Goal: Task Accomplishment & Management: Use online tool/utility

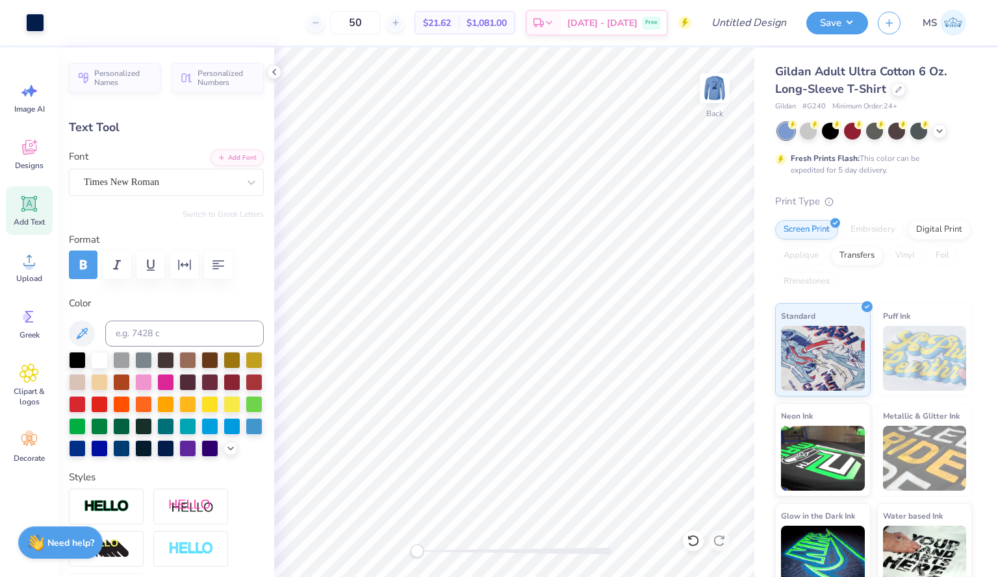
type input "0.89"
type input "3.46"
click at [41, 275] on span "Upload" at bounding box center [29, 278] width 26 height 10
click at [21, 214] on div "Add Text" at bounding box center [29, 210] width 47 height 49
type input "5.85"
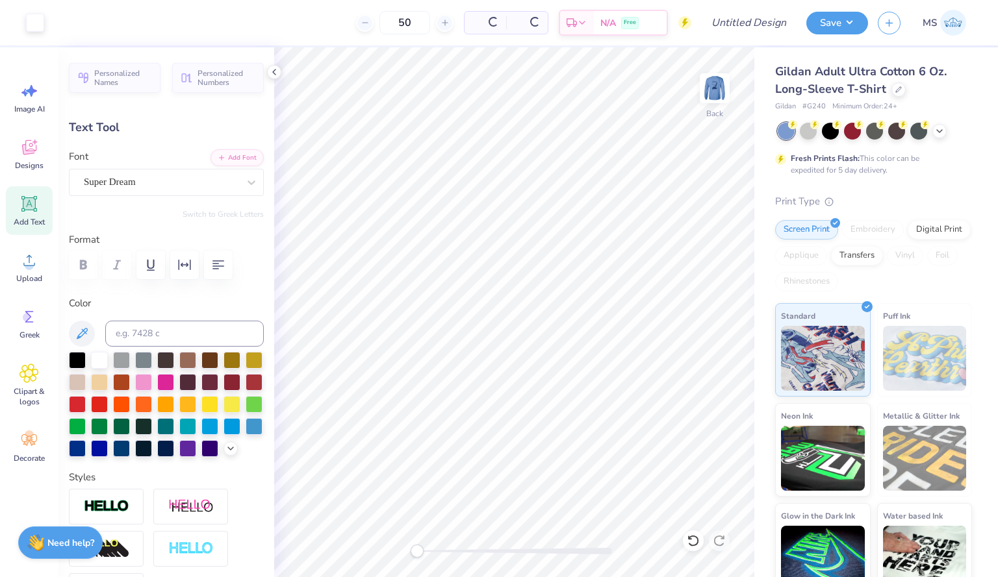
type input "1.69"
type input "11.90"
click at [220, 177] on div "Super Dream" at bounding box center [160, 182] width 157 height 20
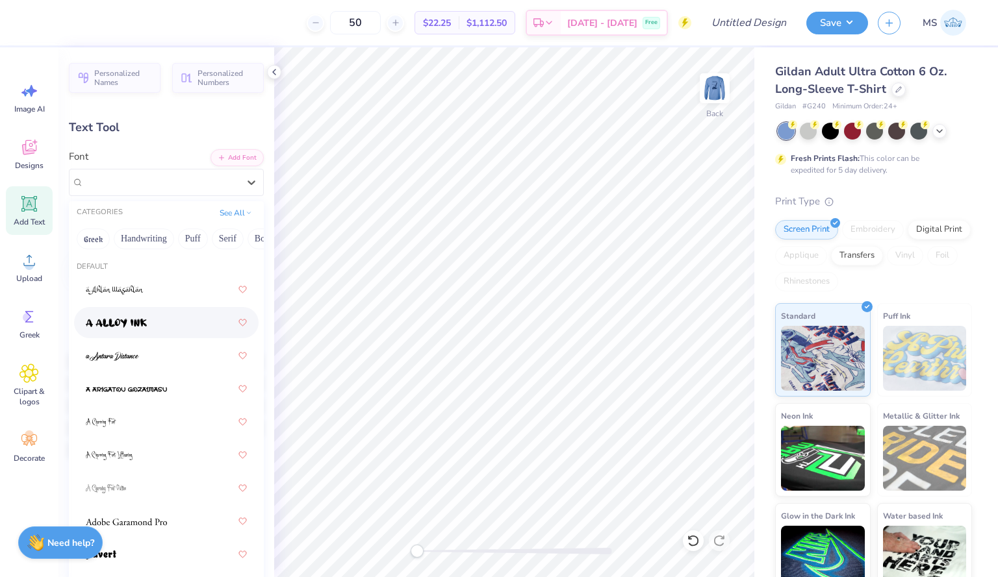
click at [127, 318] on span at bounding box center [116, 323] width 61 height 14
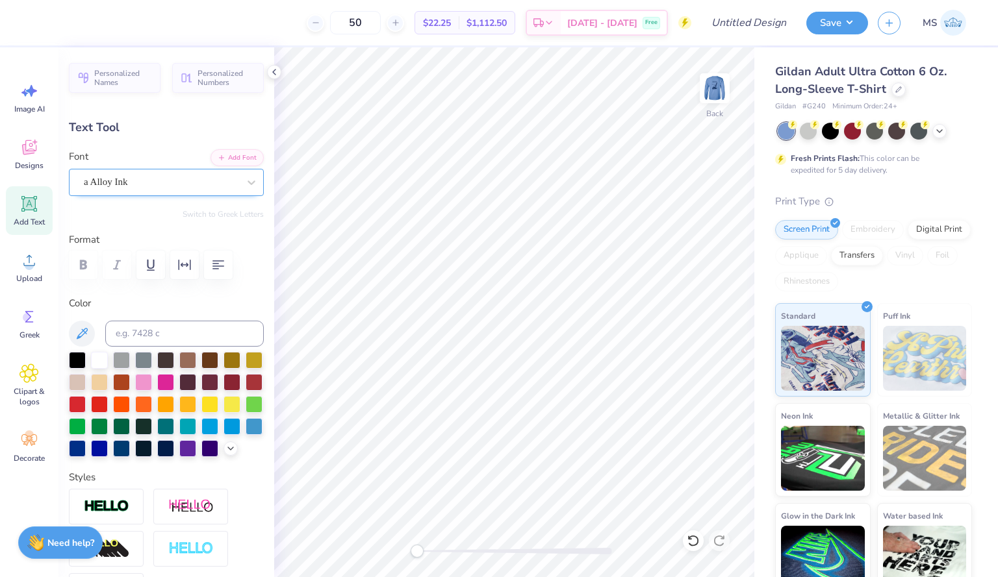
click at [212, 186] on div "a Alloy Ink" at bounding box center [160, 182] width 157 height 20
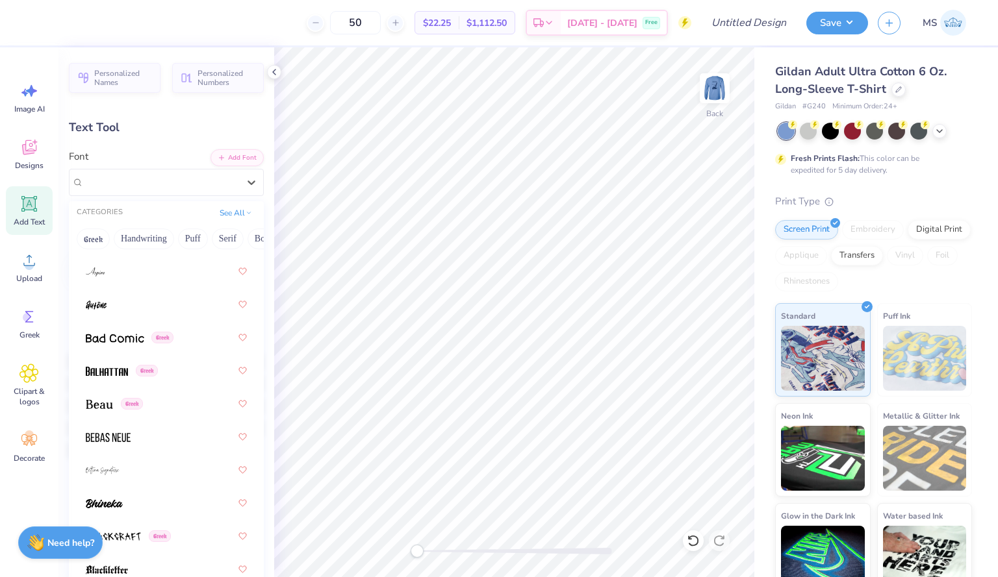
scroll to position [805, 0]
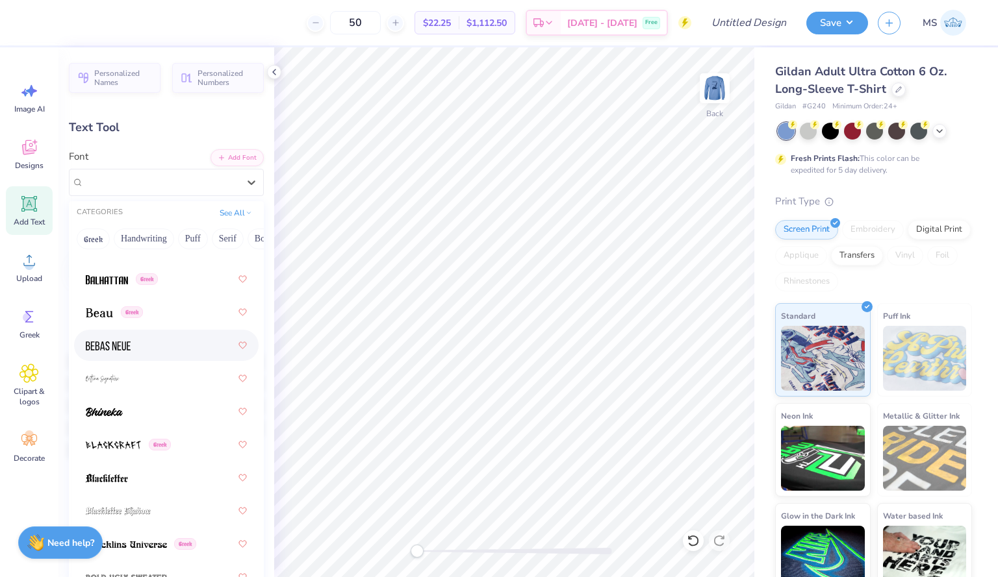
click at [155, 340] on div at bounding box center [166, 345] width 161 height 23
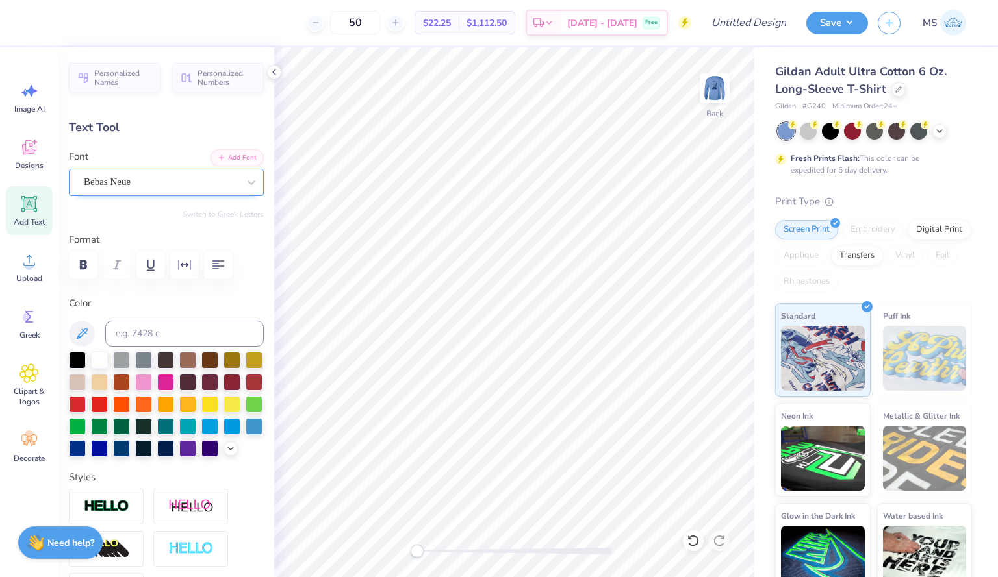
click at [186, 179] on div "Bebas Neue" at bounding box center [160, 182] width 157 height 20
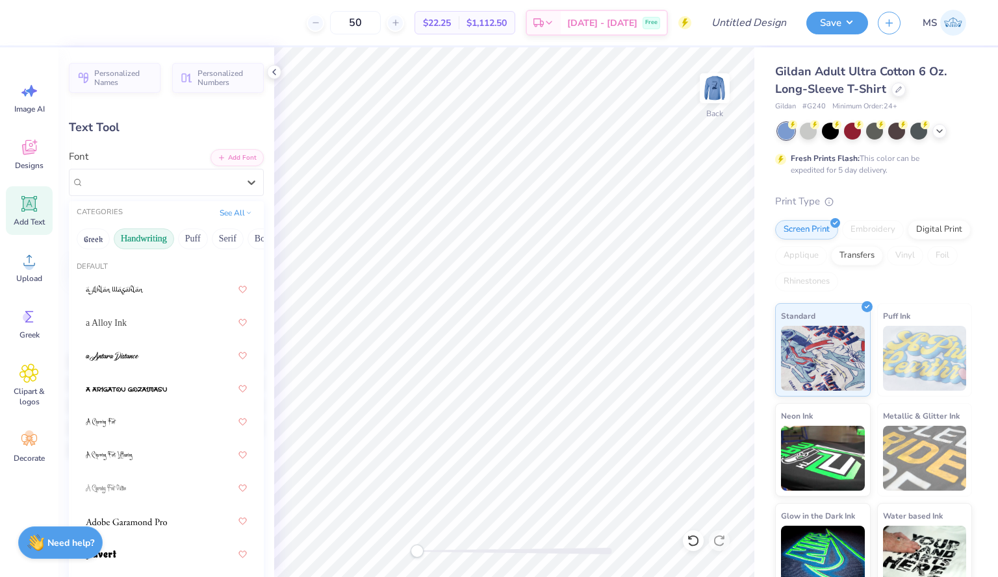
click at [156, 239] on button "Handwriting" at bounding box center [144, 239] width 60 height 21
click at [149, 422] on img at bounding box center [123, 422] width 75 height 9
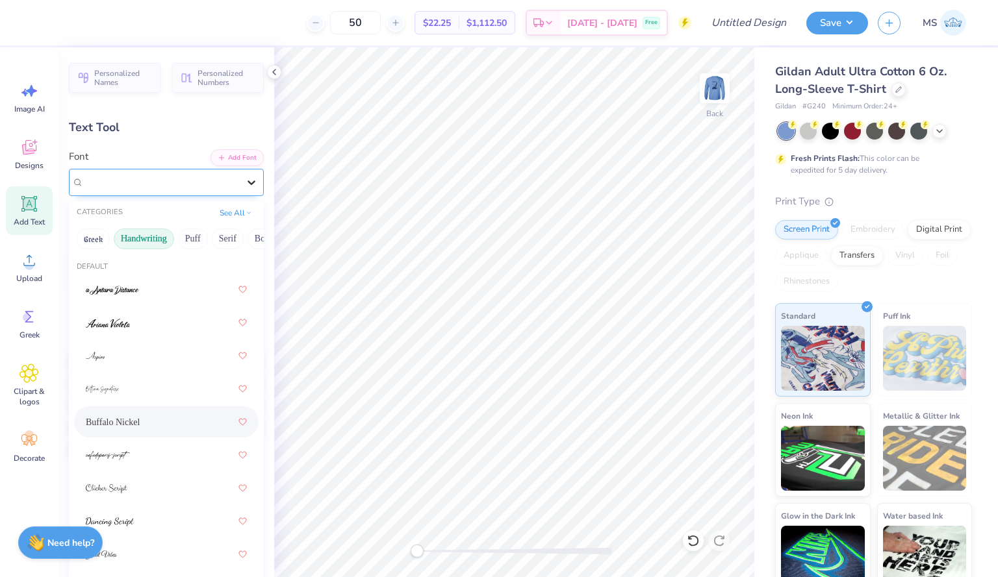
click at [244, 175] on div at bounding box center [251, 182] width 23 height 23
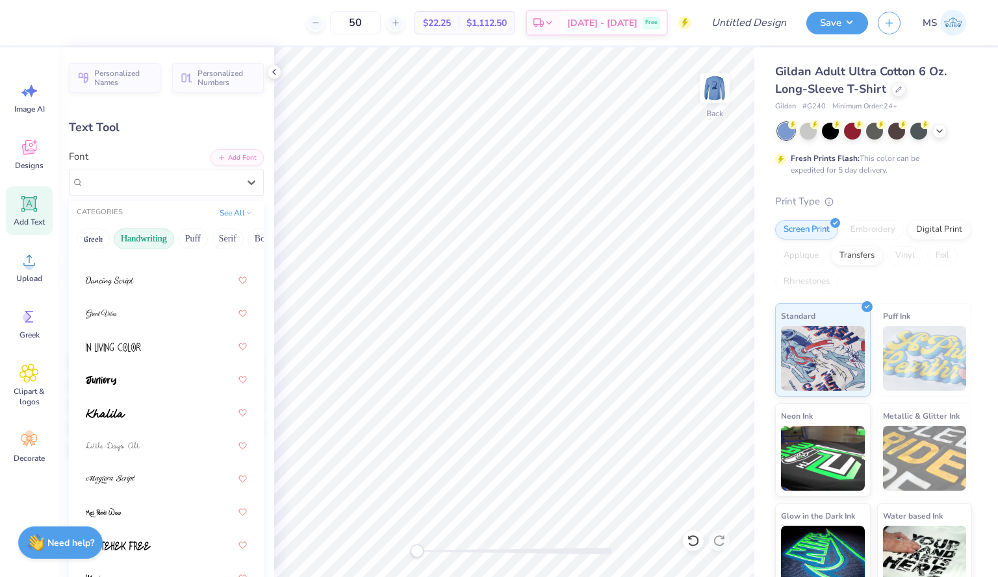
scroll to position [240, 0]
click at [184, 381] on div at bounding box center [166, 381] width 161 height 23
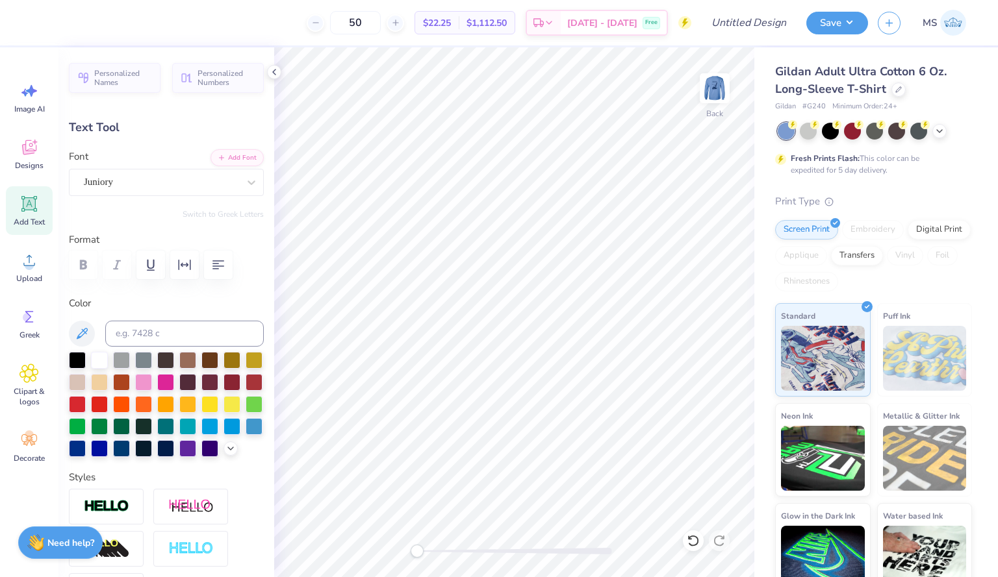
type textarea "T"
type textarea "UNCW Sailing"
click at [108, 452] on div at bounding box center [99, 447] width 17 height 17
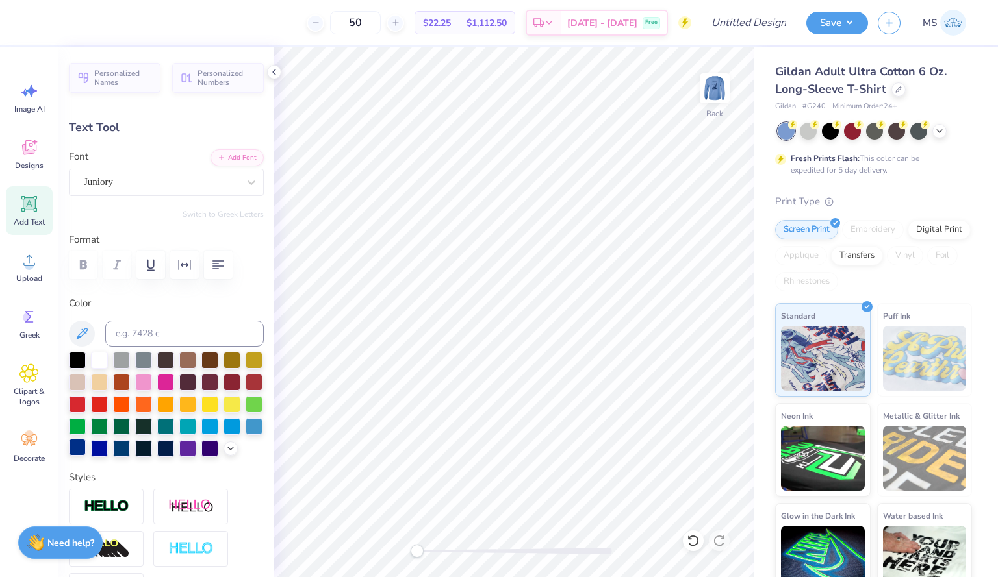
click at [86, 450] on div at bounding box center [77, 447] width 17 height 17
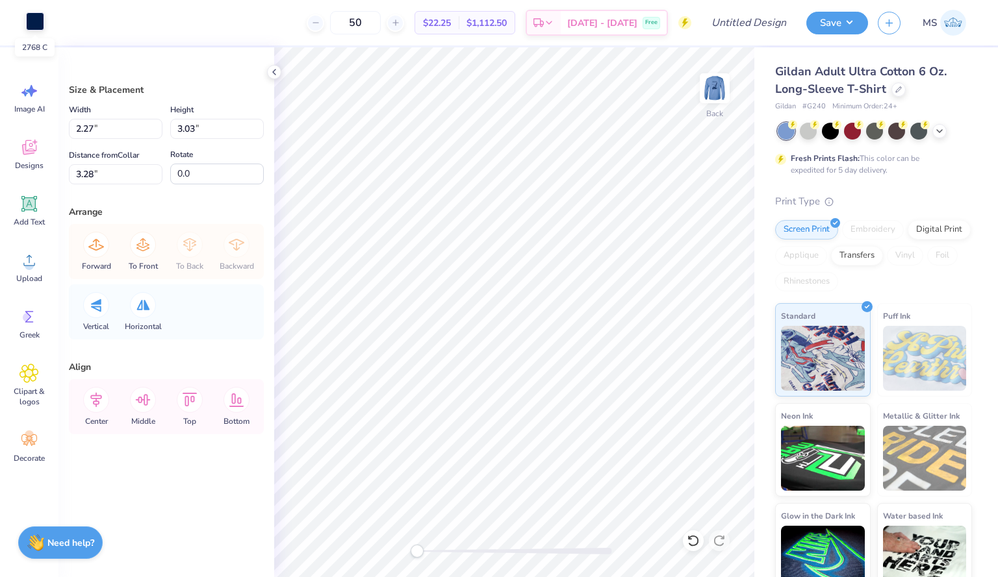
click at [37, 19] on div at bounding box center [35, 21] width 18 height 18
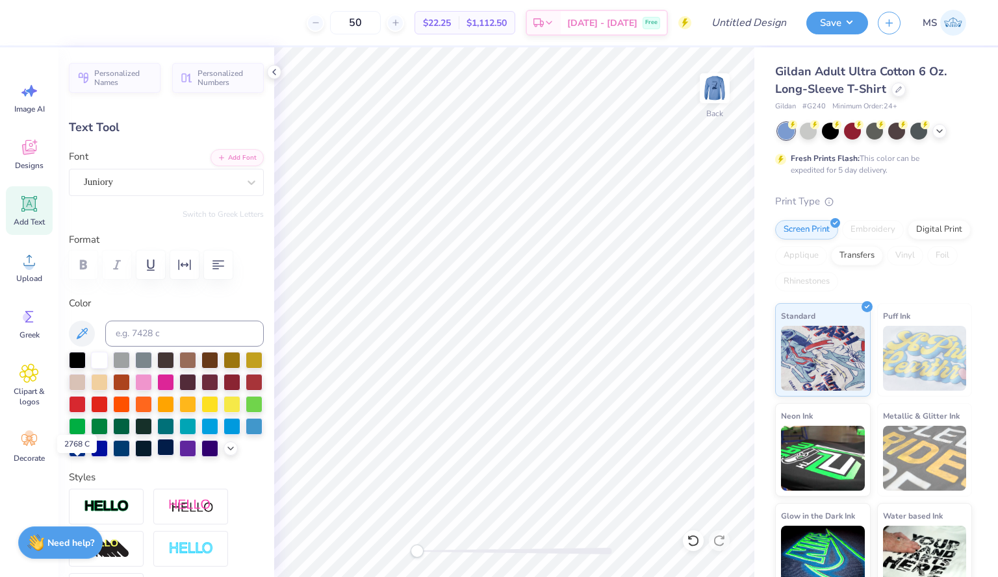
click at [157, 456] on div at bounding box center [165, 447] width 17 height 17
click at [93, 360] on div at bounding box center [99, 359] width 17 height 17
type input "4.06"
type input "0.67"
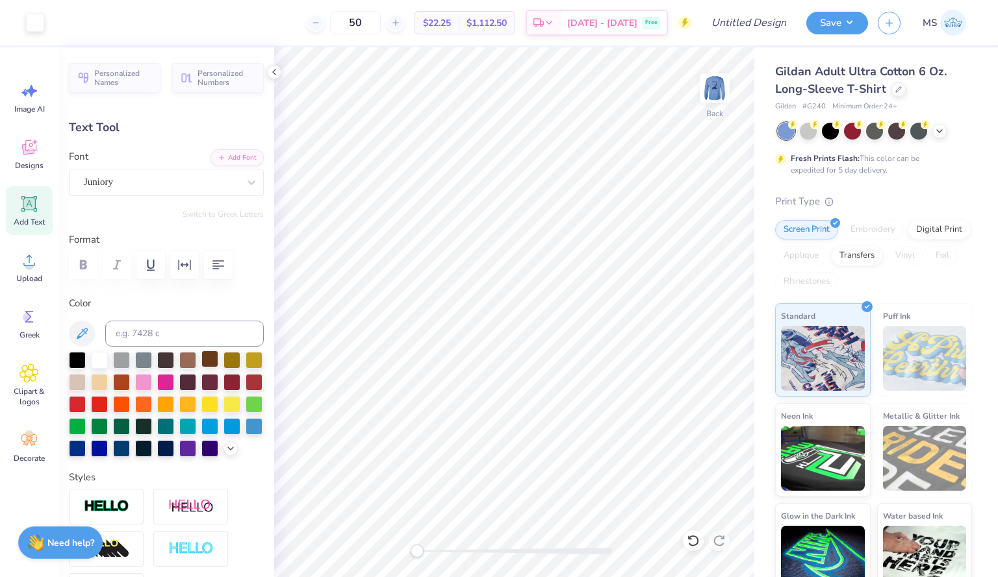
type input "2.33"
click at [157, 456] on div at bounding box center [165, 447] width 17 height 17
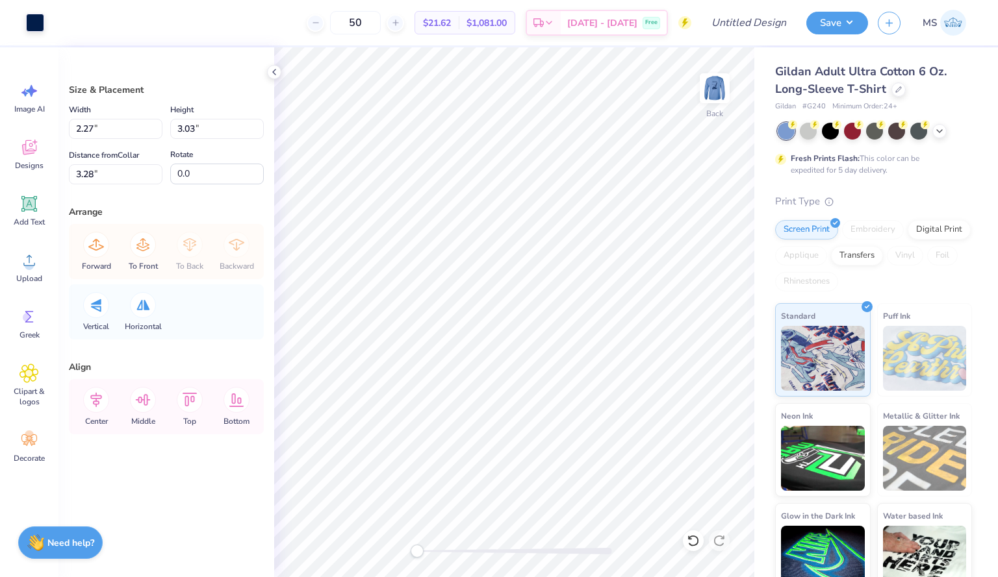
type input "0.56"
type input "0.17"
type input "4.32"
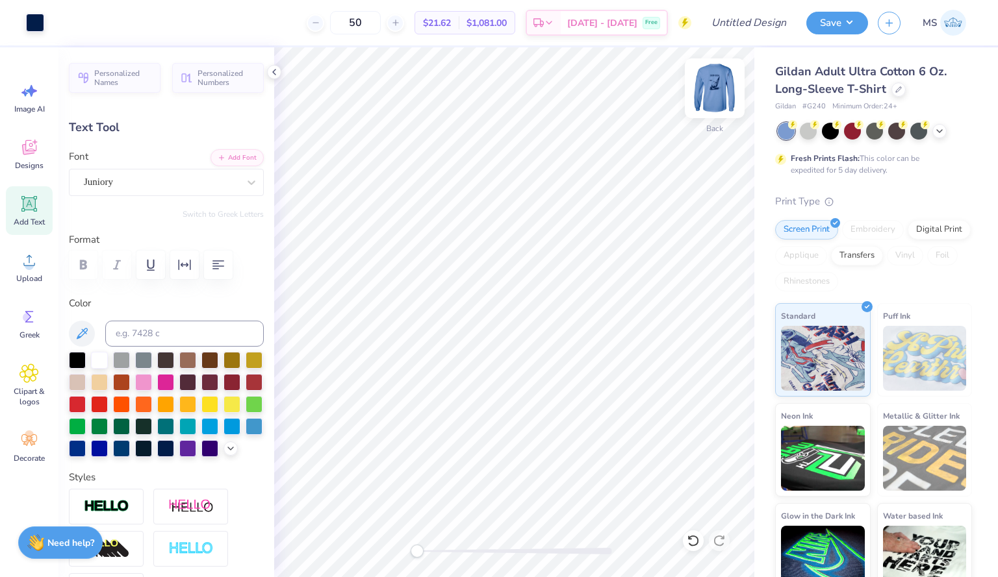
click at [720, 96] on img at bounding box center [715, 88] width 52 height 52
type input "5.51"
type input "0.90"
type input "5.64"
click at [717, 88] on img at bounding box center [715, 88] width 52 height 52
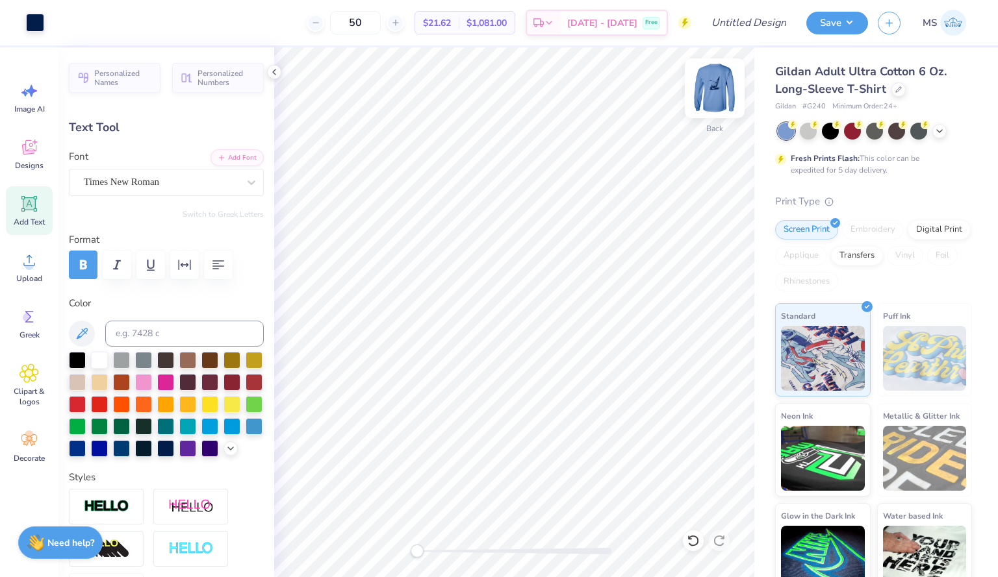
type input "4.06"
type input "0.67"
type input "2.67"
click at [720, 99] on img at bounding box center [715, 88] width 52 height 52
type input "3.99"
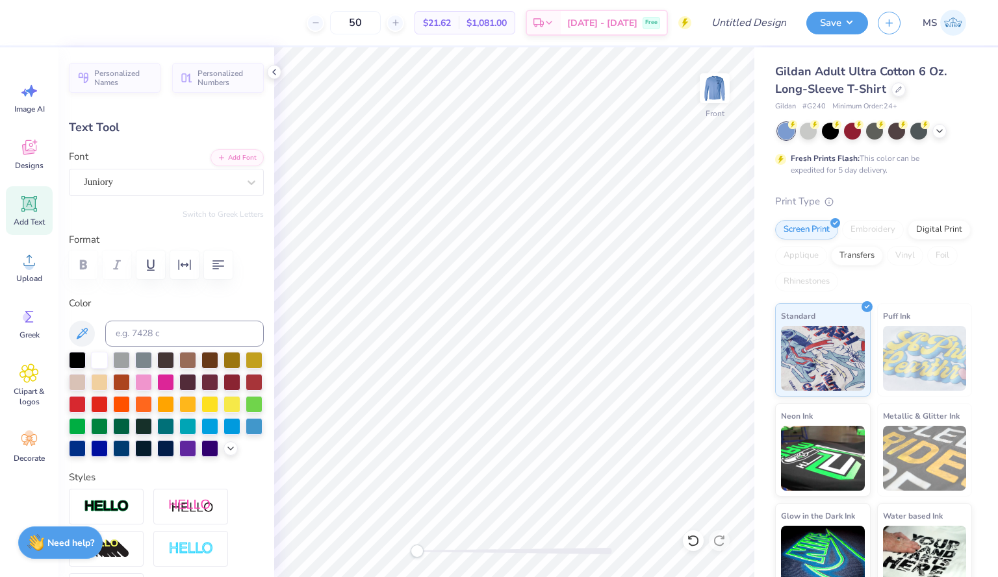
type input "0.66"
type input "4.54"
click at [34, 208] on icon at bounding box center [29, 204] width 12 height 12
type input "5.75"
type input "1.67"
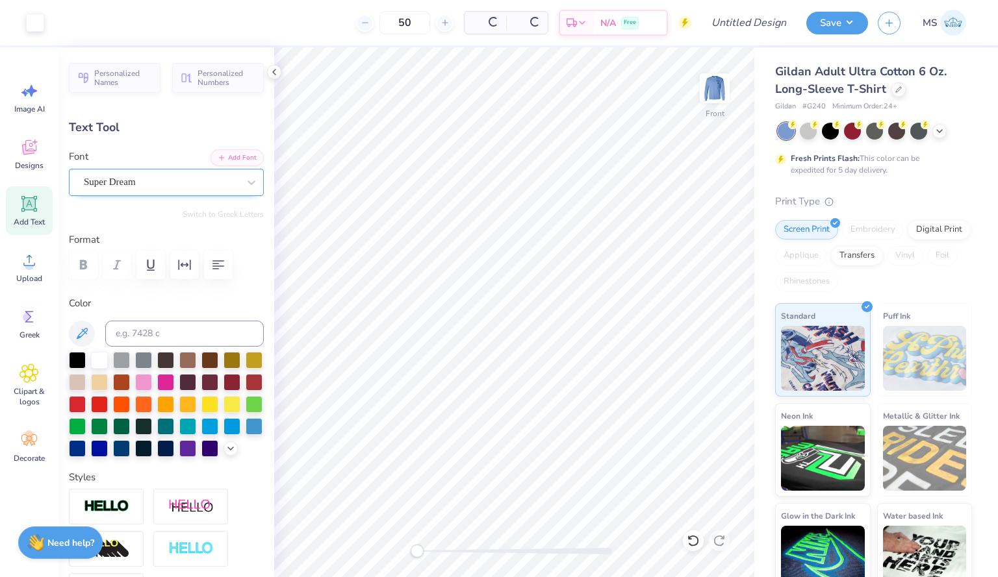
type input "12.92"
click at [199, 181] on div "Super Dream" at bounding box center [160, 182] width 157 height 20
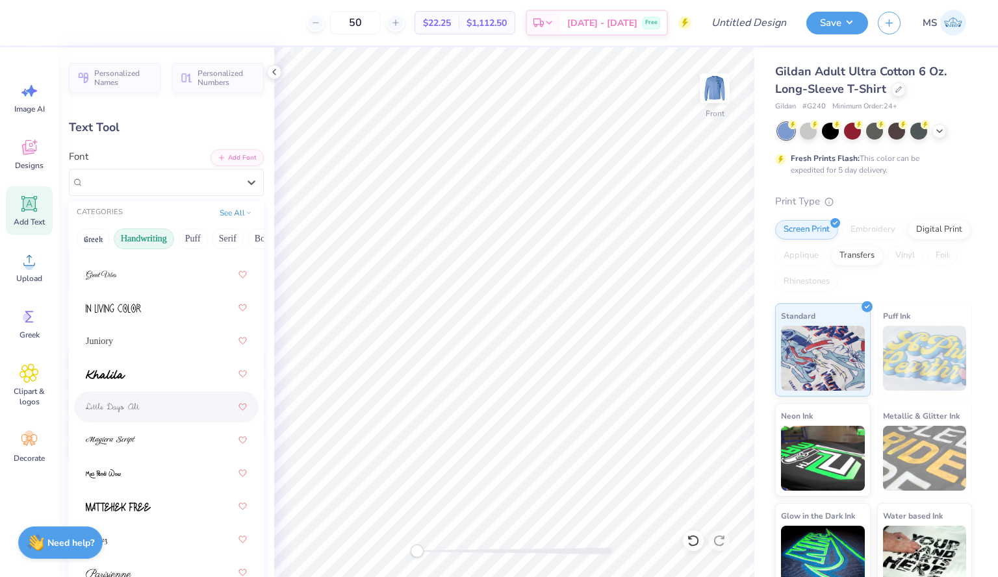
scroll to position [221, 0]
click at [199, 407] on div "Juniory" at bounding box center [166, 399] width 161 height 23
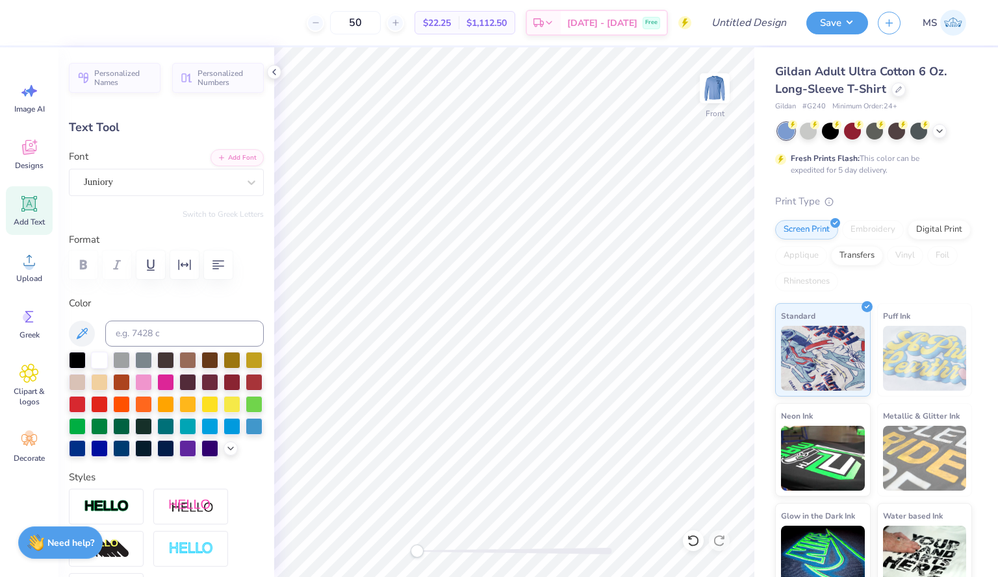
scroll to position [11, 2]
type textarea "T"
type textarea "l"
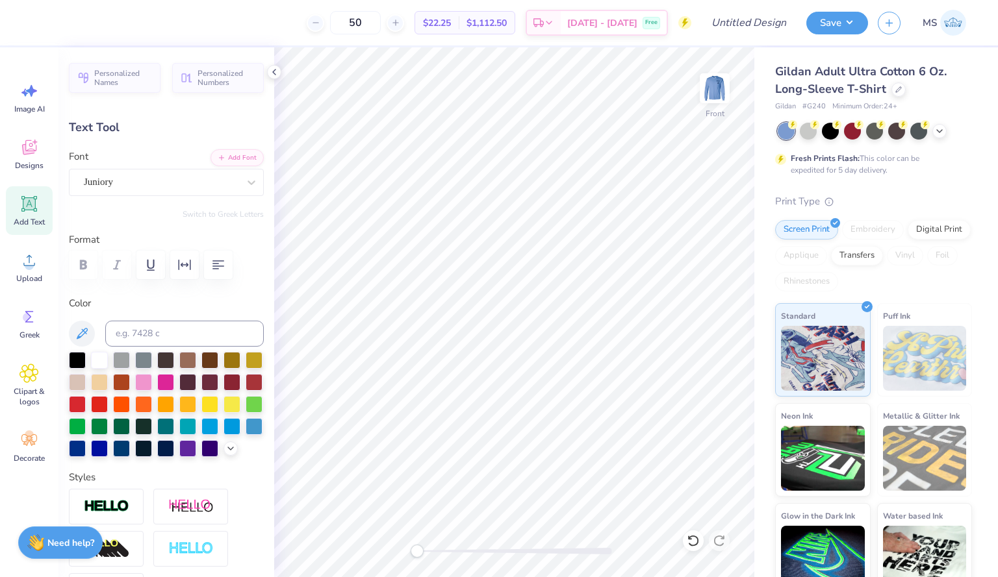
type textarea "B"
type textarea "Life's better at sea"
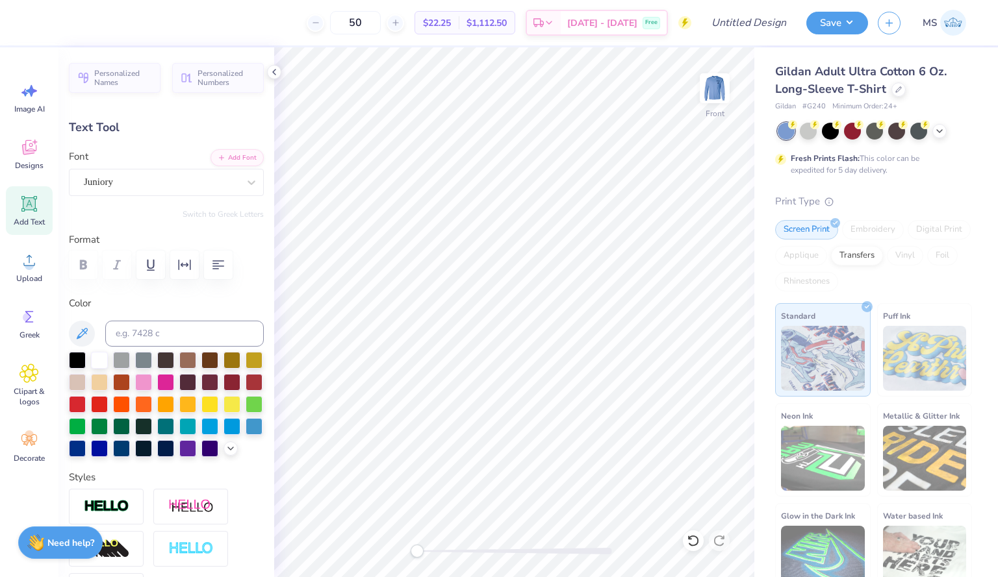
type input "16.49"
type input "1.90"
type input "4.57"
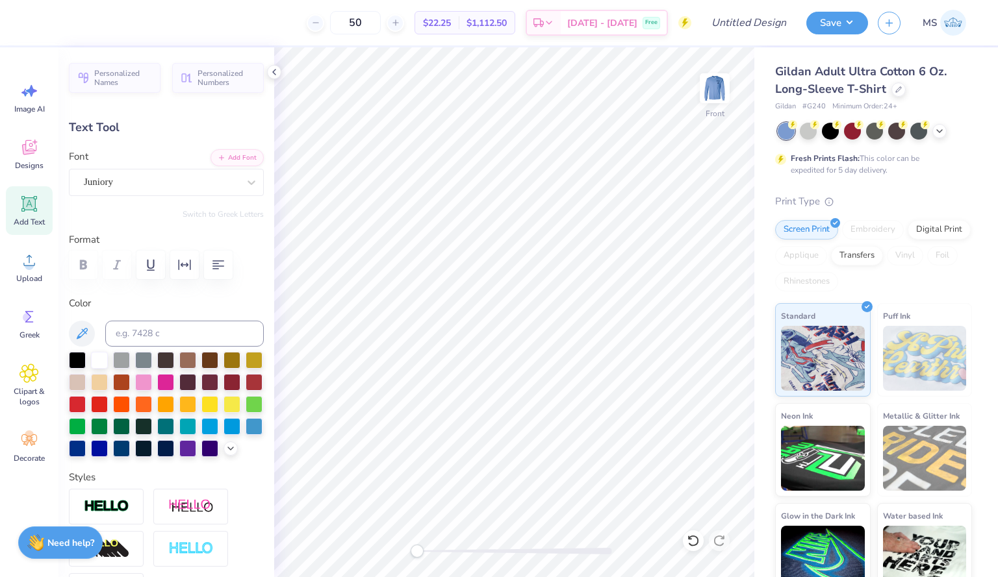
type input "9.91"
type input "1.14"
click at [157, 456] on div at bounding box center [165, 447] width 17 height 17
type input "4.76"
click at [42, 216] on div "Add Text" at bounding box center [29, 210] width 47 height 49
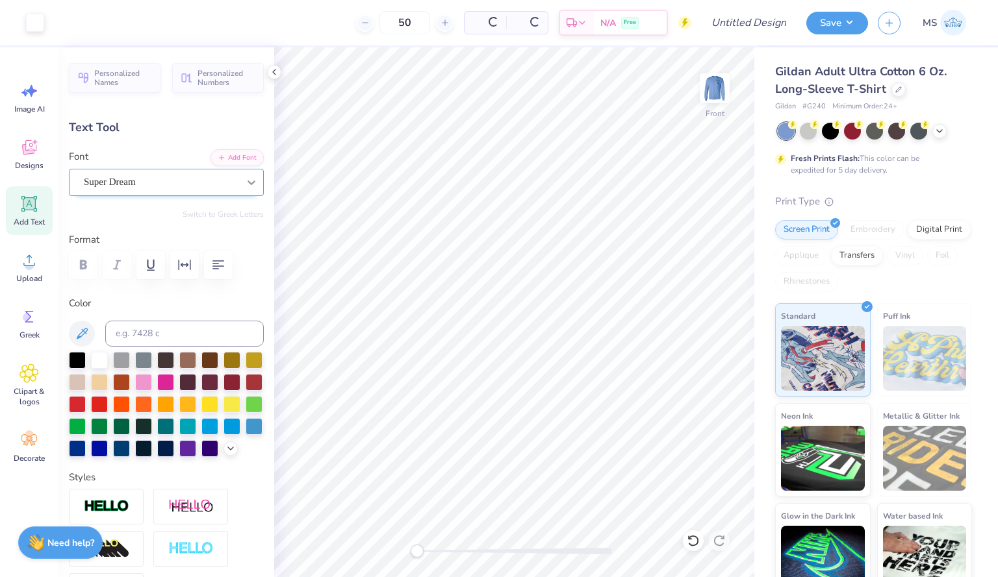
type input "5.75"
type input "1.67"
type input "12.92"
click at [127, 183] on div "Super Dream" at bounding box center [160, 182] width 157 height 20
drag, startPoint x: 254, startPoint y: 371, endPoint x: 247, endPoint y: 451, distance: 80.2
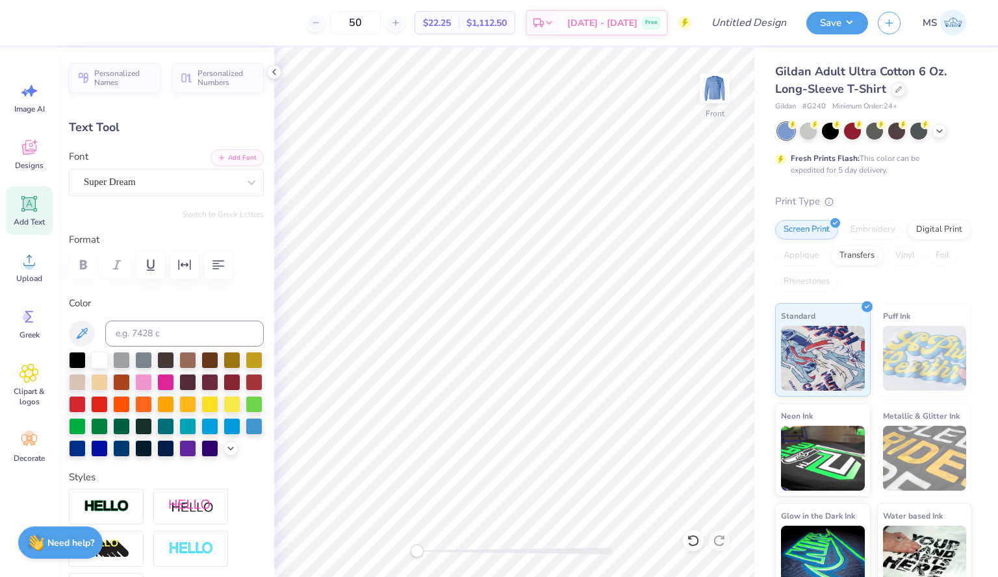
click at [247, 451] on div "Personalized Names Personalized Numbers Text Tool Add Font Font Super Dream Swi…" at bounding box center [166, 312] width 216 height 530
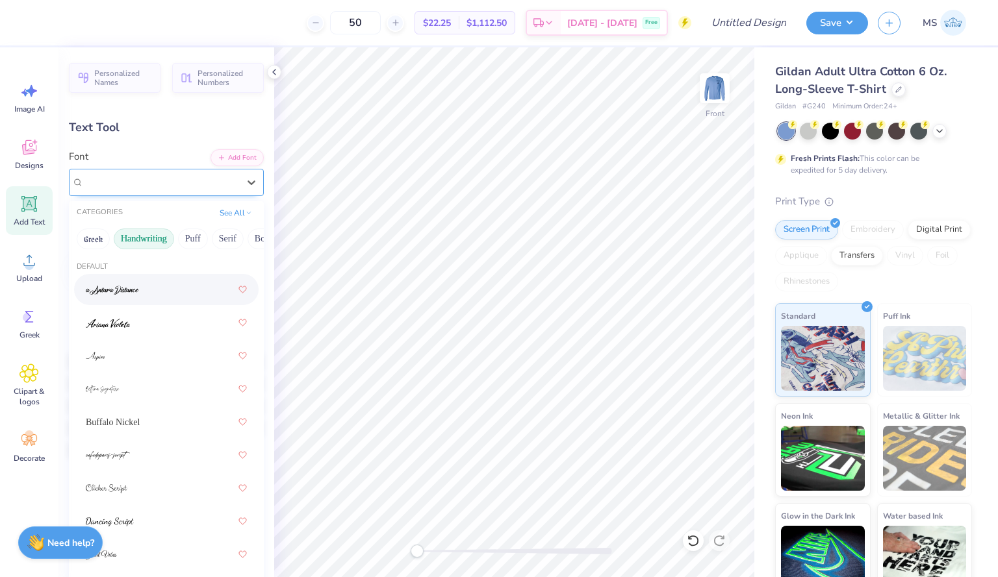
click at [210, 175] on div "Super Dream" at bounding box center [160, 182] width 157 height 20
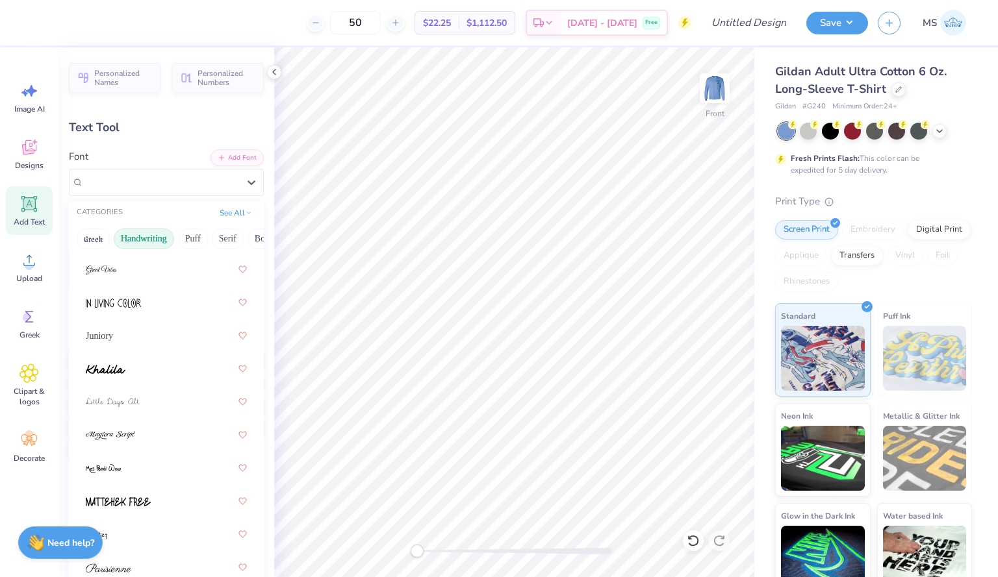
scroll to position [246, 0]
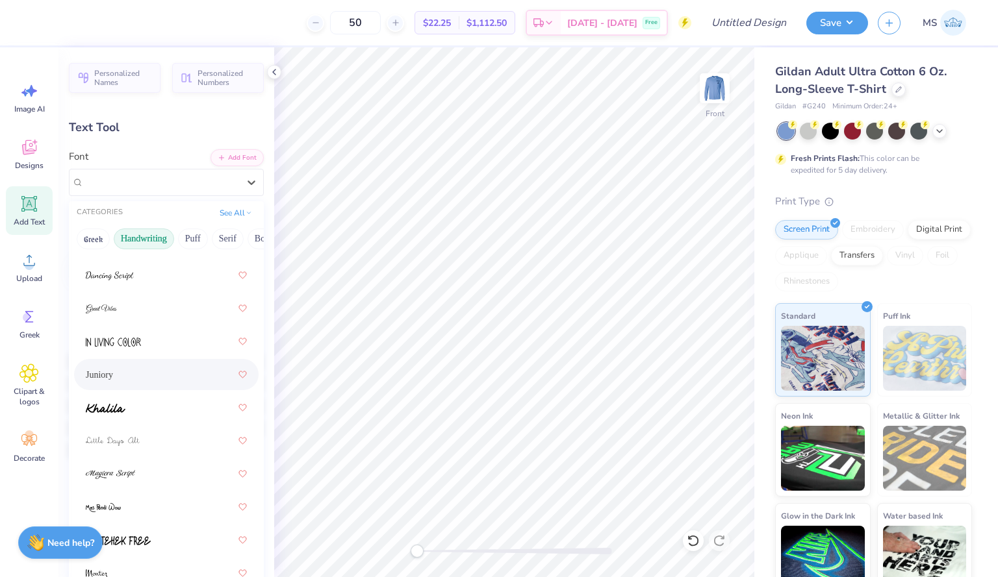
click at [172, 378] on div "Juniory" at bounding box center [166, 374] width 161 height 23
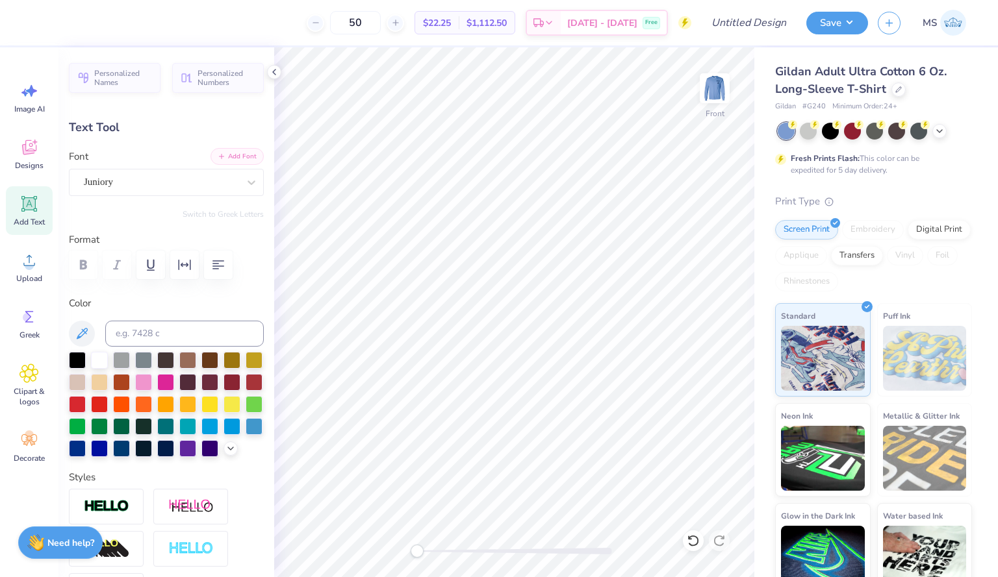
scroll to position [11, 2]
type textarea "T"
type textarea "UNCW Sailing"
click at [157, 456] on div at bounding box center [165, 447] width 17 height 17
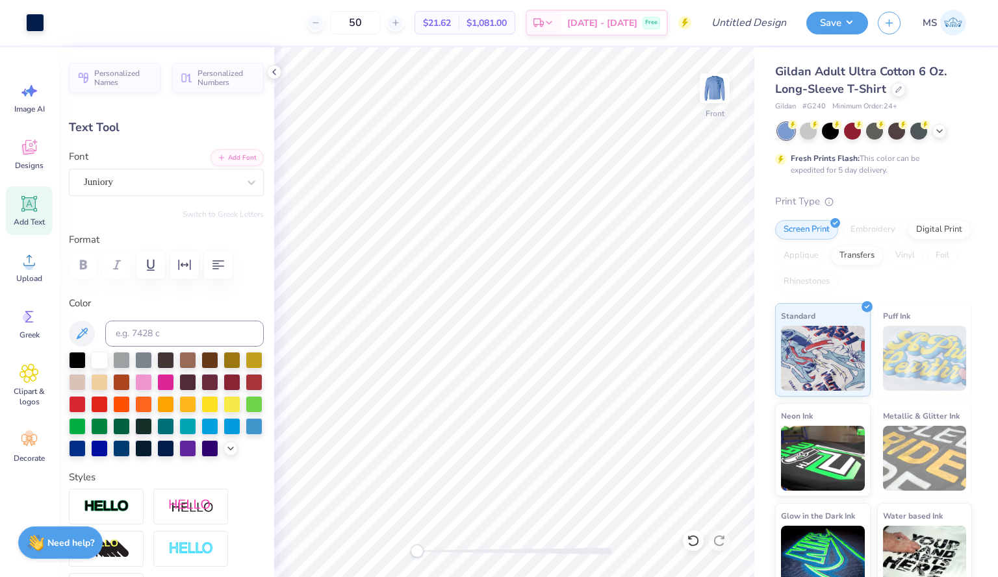
type input "13.25"
type input "2.18"
type input "3.96"
type input "9.91"
type input "1.14"
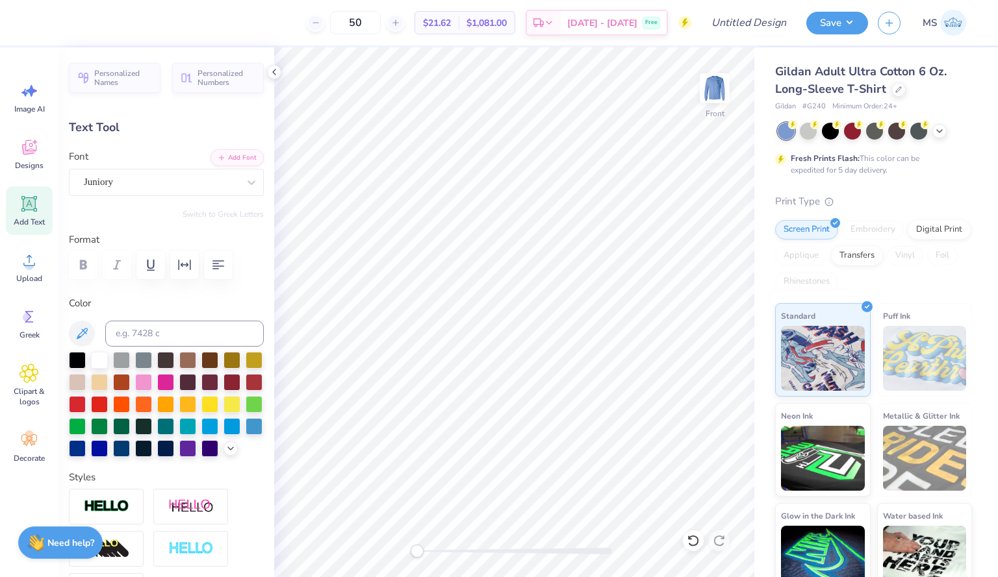
type input "15.08"
type input "7.28"
type input "0.84"
type input "15.38"
click at [711, 108] on img at bounding box center [715, 88] width 52 height 52
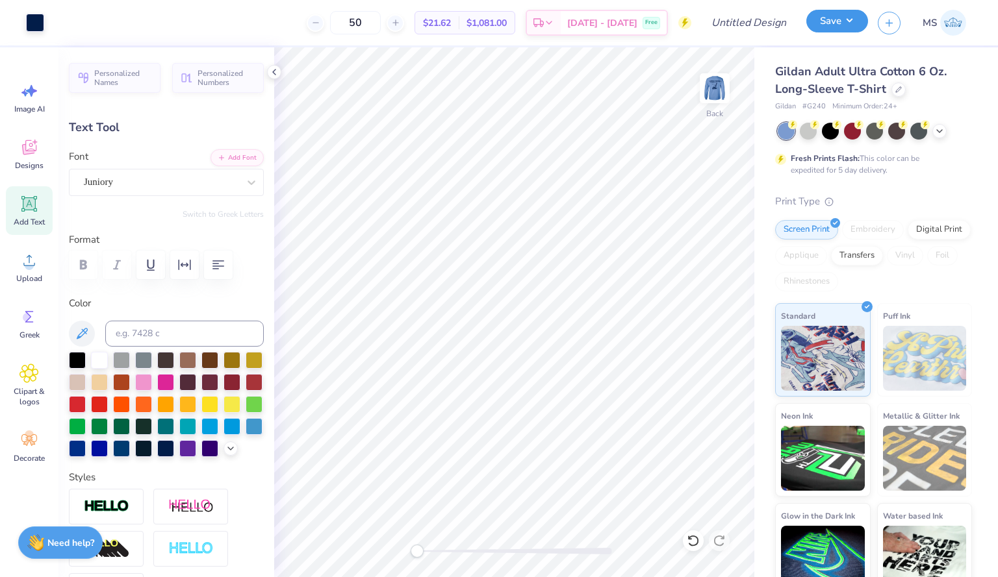
click at [829, 29] on button "Save" at bounding box center [837, 21] width 62 height 23
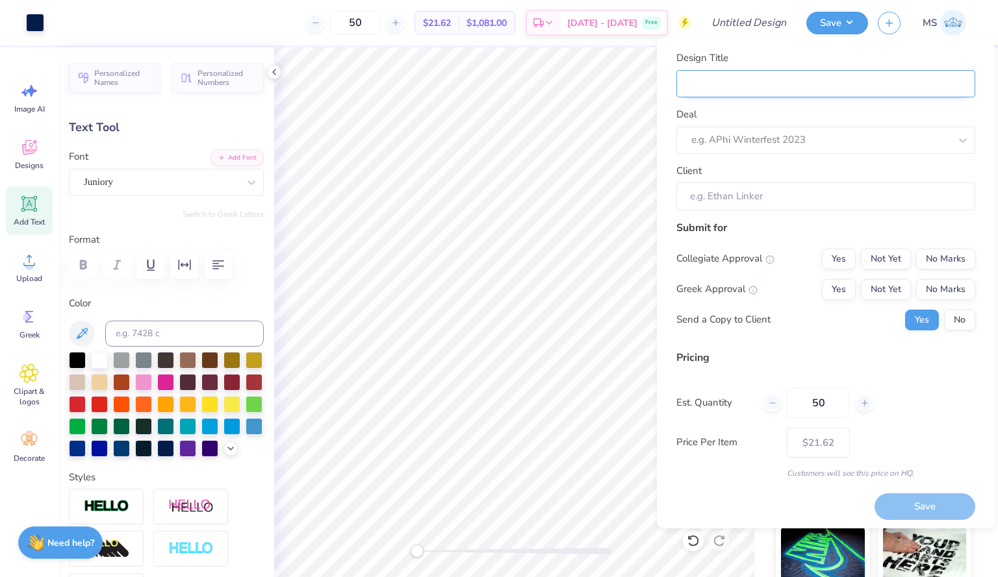
click at [801, 81] on input "Design Title" at bounding box center [825, 84] width 299 height 28
type input "s"
type input "sa"
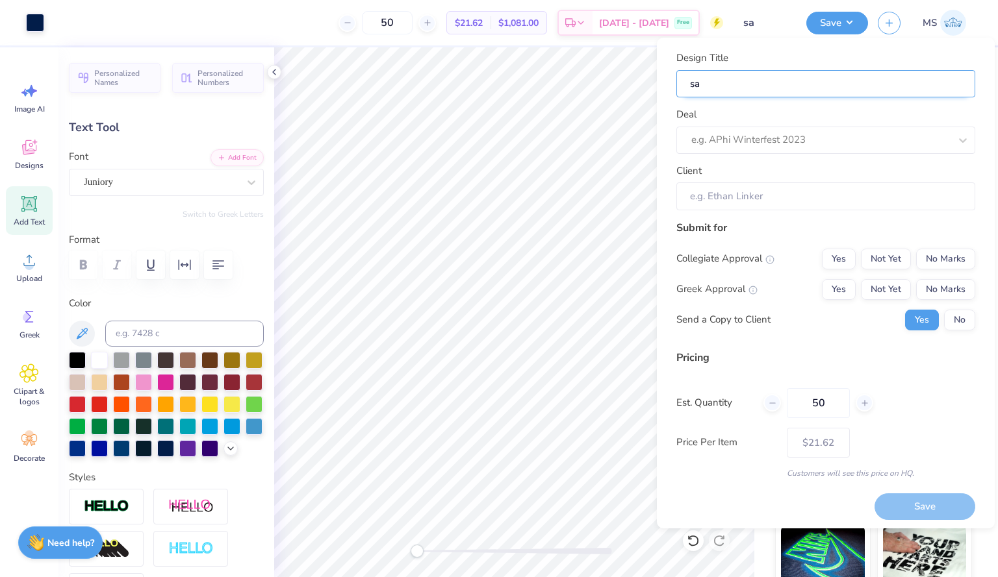
type input "sai"
type input "sail"
type input "saili"
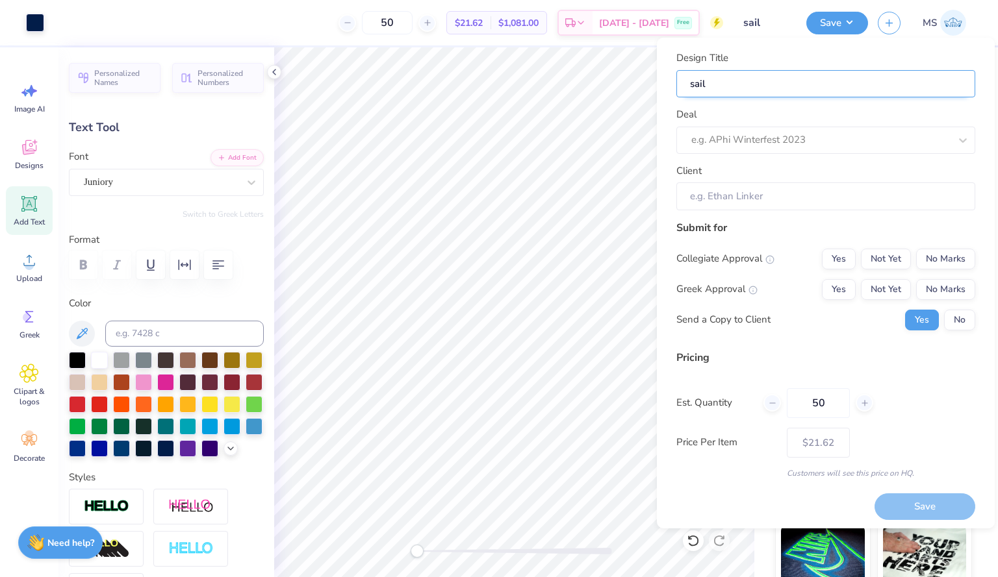
type input "saili"
type input "sailin"
type input "sailing"
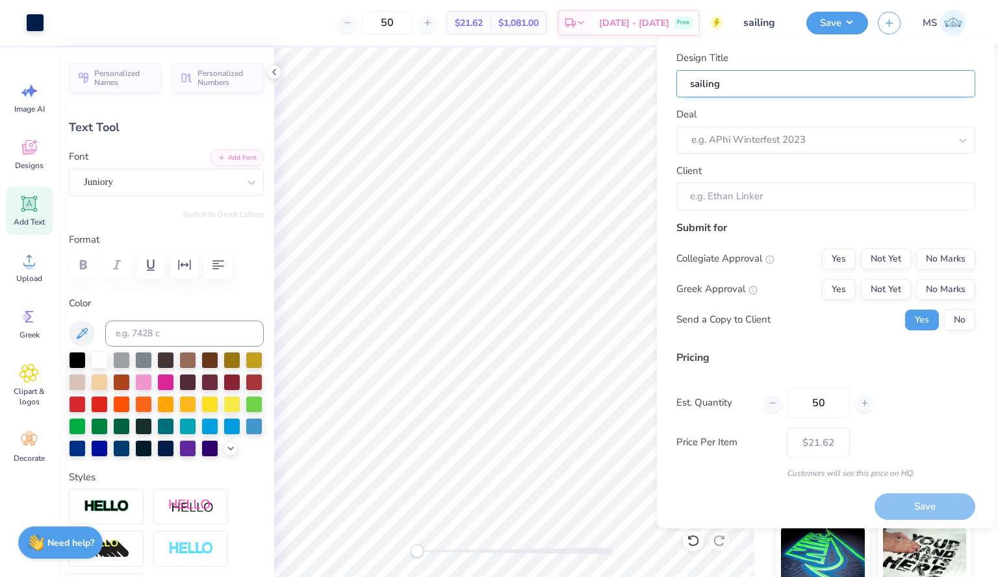
type input "sailing"
type input "sailing l"
type input "sailing lo"
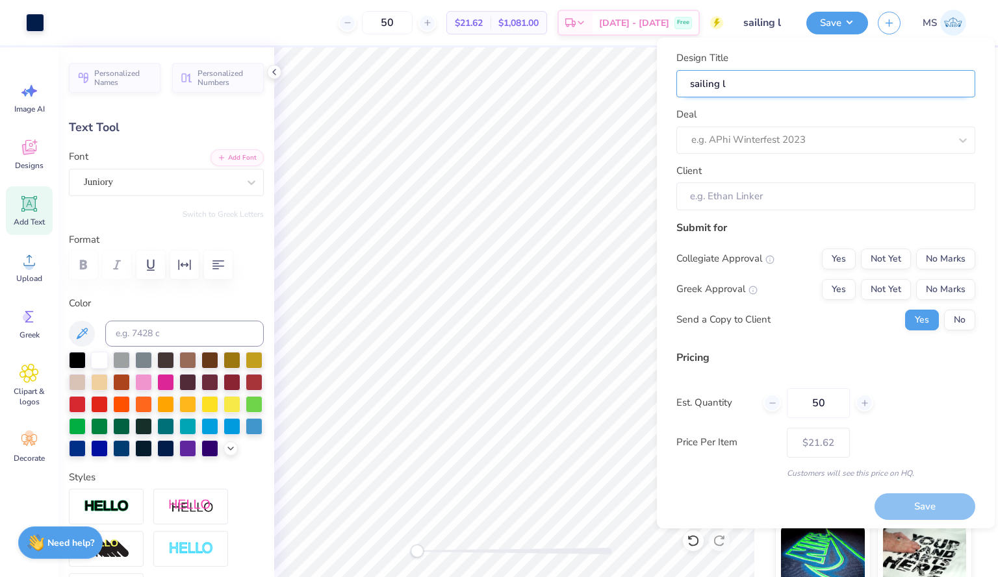
type input "sailing lo"
type input "sailing lon"
type input "sailing long"
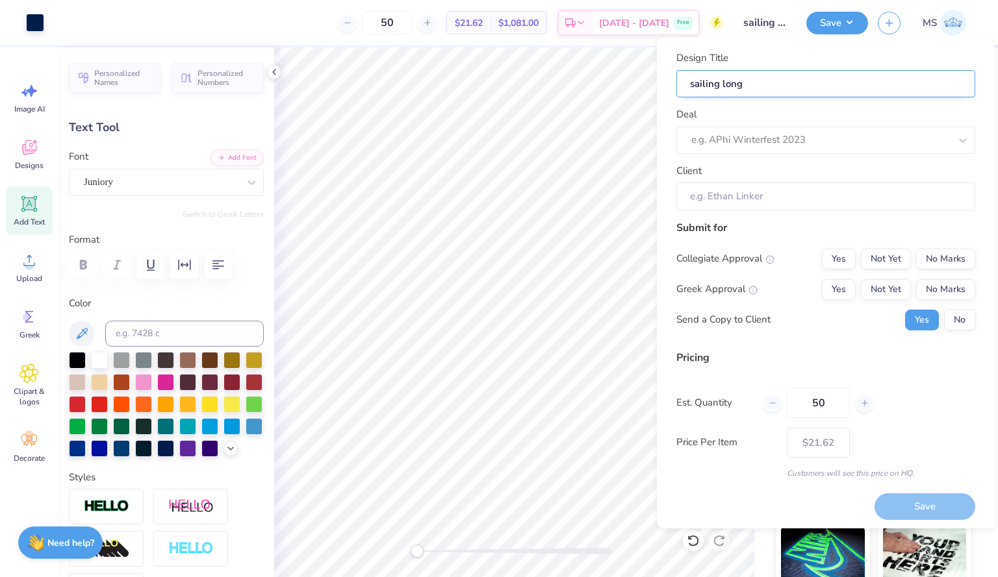
type input "sailing long"
type input "sailing long s"
type input "sailing [PERSON_NAME]"
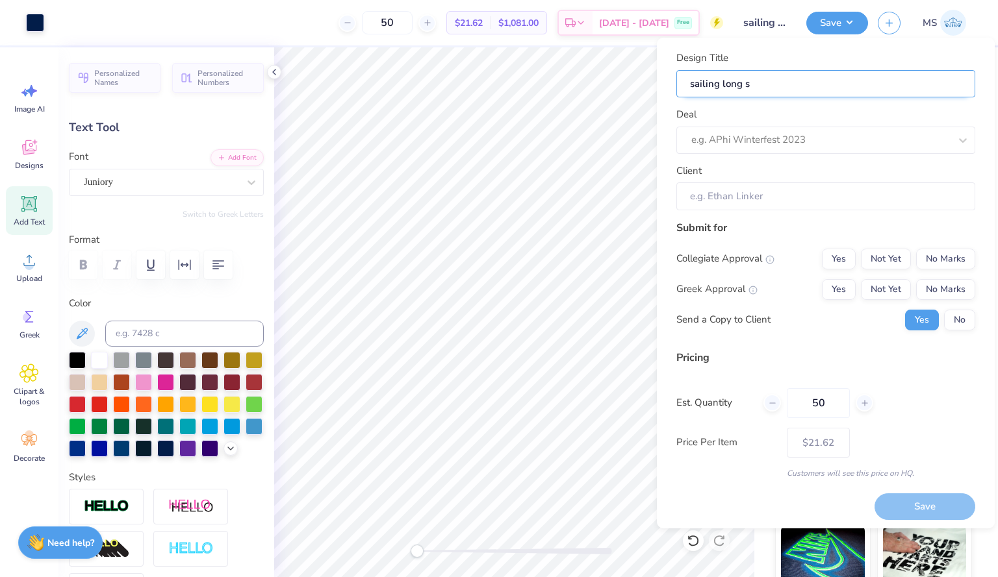
type input "sailing [PERSON_NAME]"
type input "sailing long sle"
type input "sailing long slee"
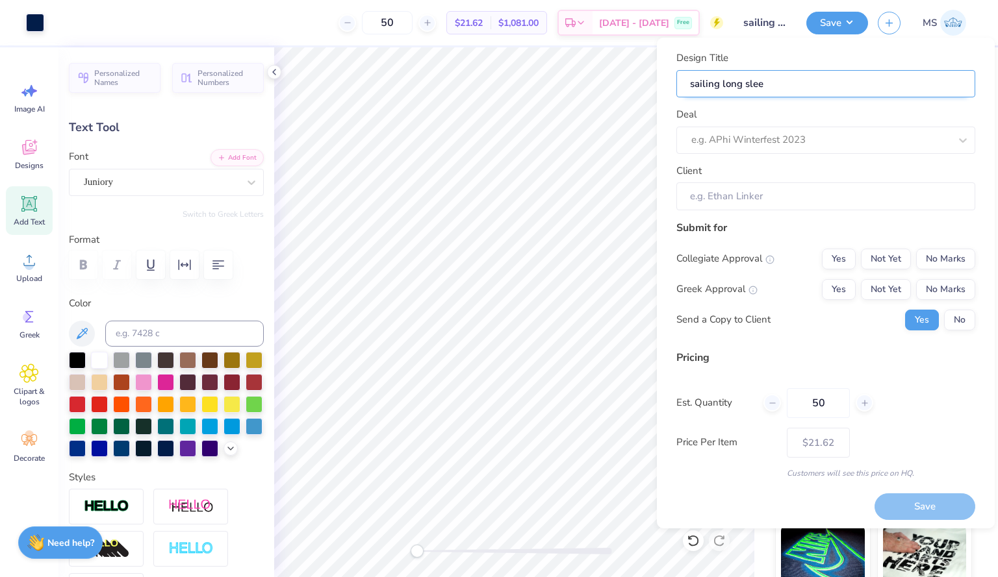
type input "sailing long sleev"
type input "sailing long sleeve"
click at [784, 134] on div at bounding box center [820, 140] width 259 height 18
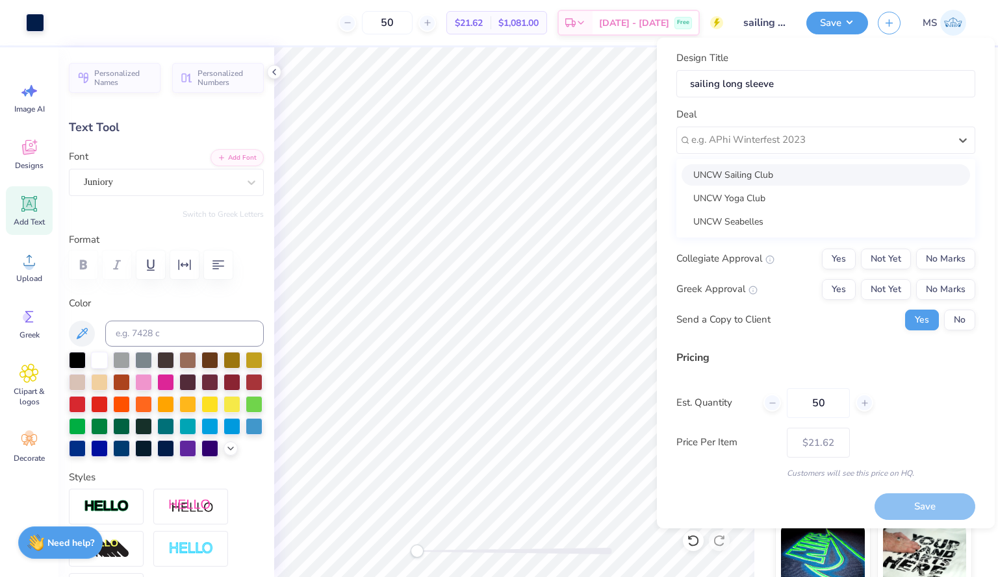
click at [775, 173] on div "UNCW Sailing Club" at bounding box center [825, 174] width 288 height 21
type input "[PERSON_NAME]"
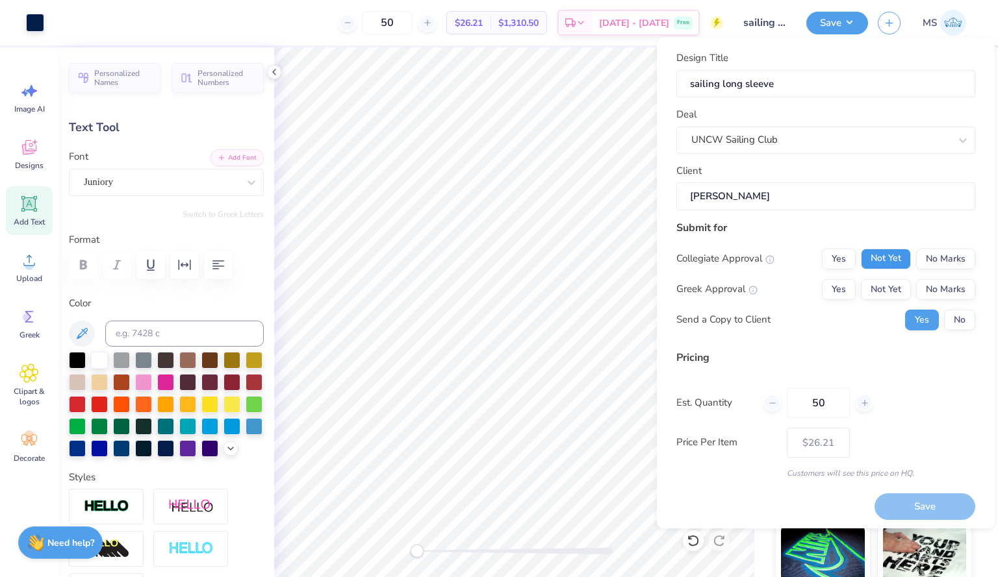
click at [879, 256] on button "Not Yet" at bounding box center [886, 259] width 50 height 21
click at [935, 290] on button "No Marks" at bounding box center [945, 289] width 59 height 21
click at [895, 506] on button "Save" at bounding box center [924, 507] width 101 height 27
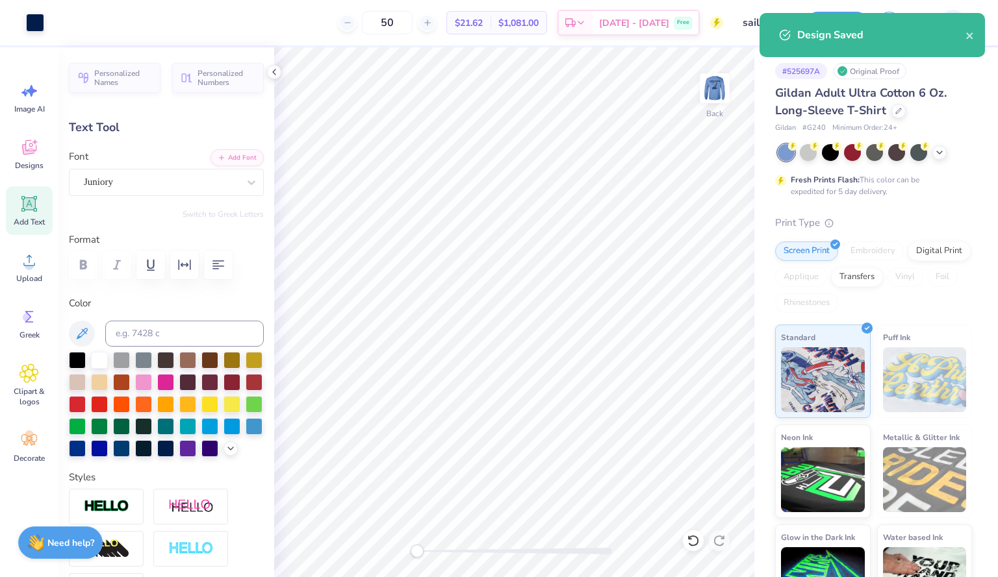
type input "$26.21"
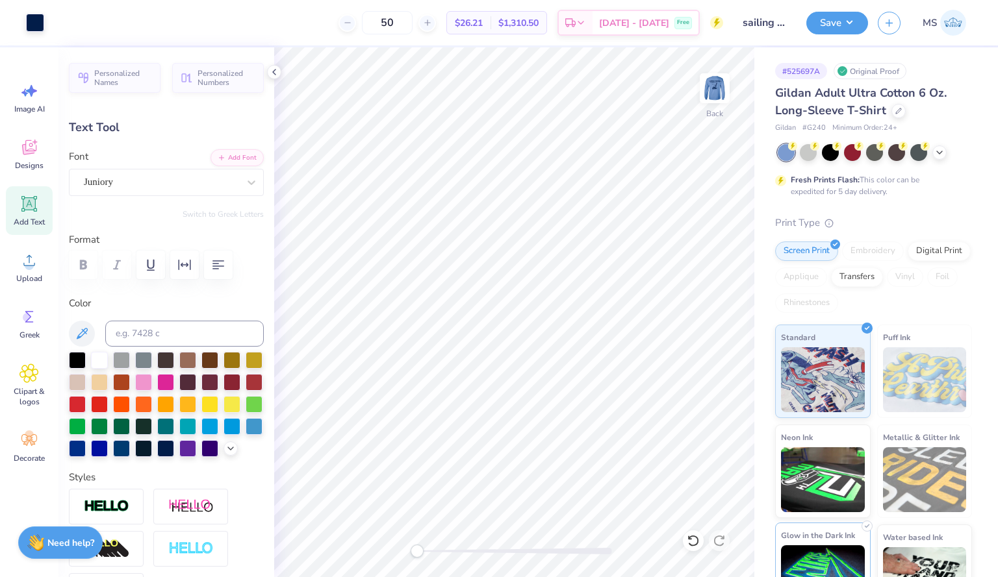
click at [840, 535] on span "Glow in the Dark Ink" at bounding box center [818, 536] width 74 height 14
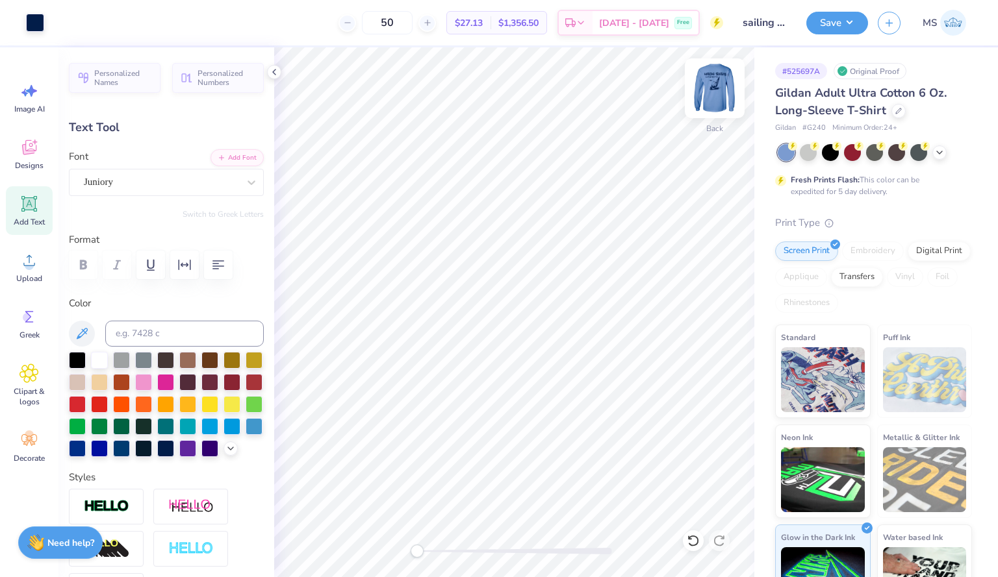
click at [715, 100] on img at bounding box center [715, 88] width 52 height 52
click at [839, 529] on div "Glow in the Dark Ink" at bounding box center [822, 570] width 95 height 94
click at [857, 375] on img at bounding box center [823, 378] width 84 height 65
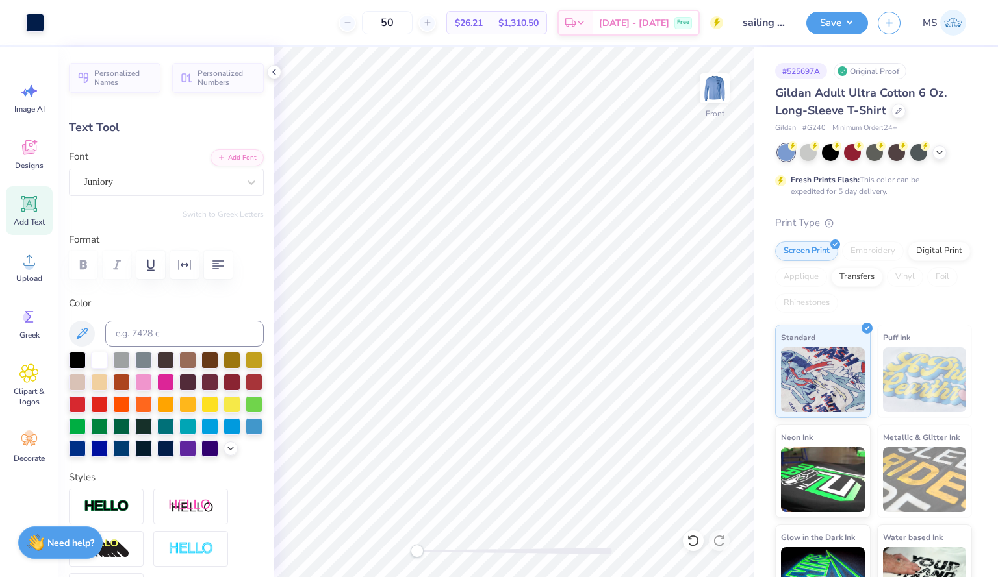
click at [921, 194] on div "Fresh Prints Flash: This color can be expedited for 5 day delivery." at bounding box center [870, 185] width 160 height 23
